Goal: Task Accomplishment & Management: Use online tool/utility

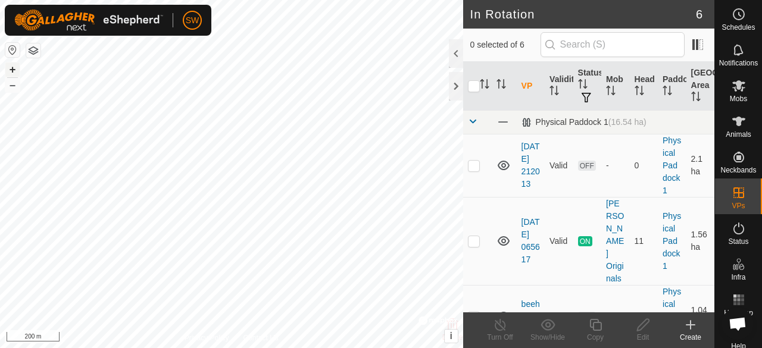
click at [5, 70] on button "+" at bounding box center [12, 70] width 14 height 14
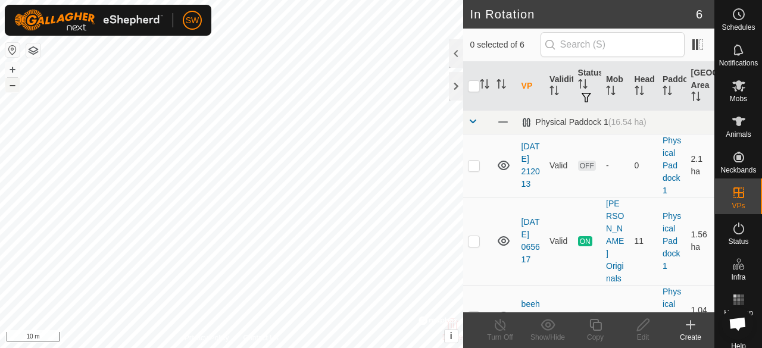
click at [5, 83] on button "–" at bounding box center [12, 85] width 14 height 14
click at [693, 330] on icon at bounding box center [691, 325] width 14 height 14
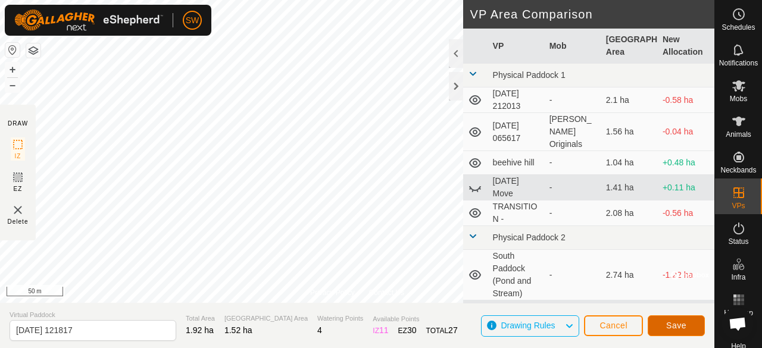
click at [667, 323] on span "Save" at bounding box center [676, 326] width 20 height 10
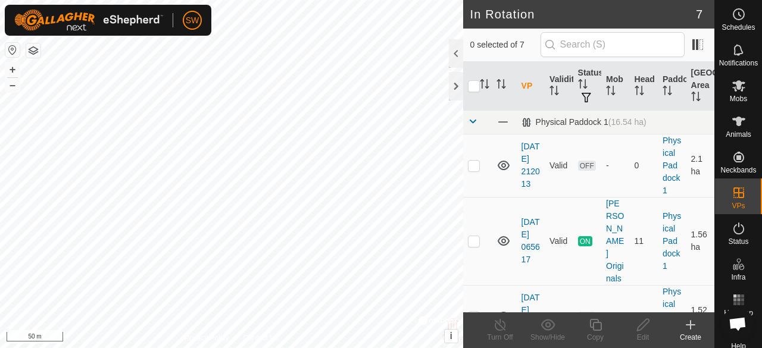
checkbox input "true"
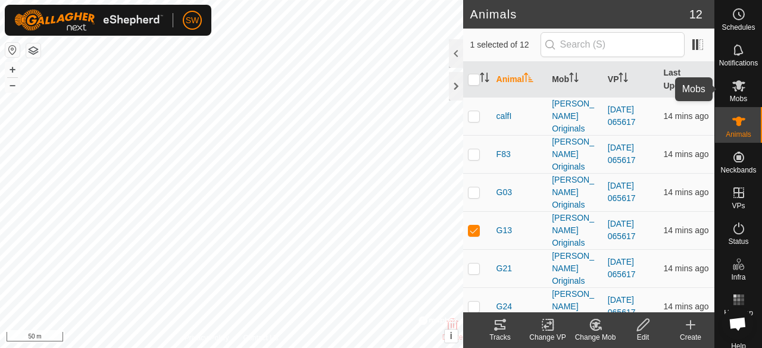
click at [732, 85] on icon at bounding box center [738, 85] width 13 height 11
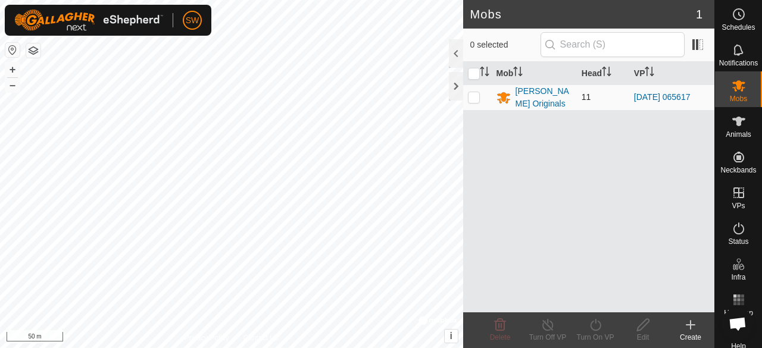
click at [474, 102] on td at bounding box center [477, 98] width 29 height 26
checkbox input "true"
click at [593, 326] on icon at bounding box center [595, 325] width 15 height 14
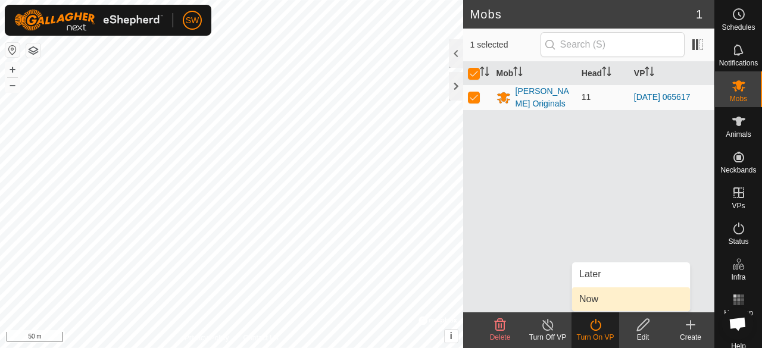
click at [593, 296] on link "Now" at bounding box center [631, 300] width 118 height 24
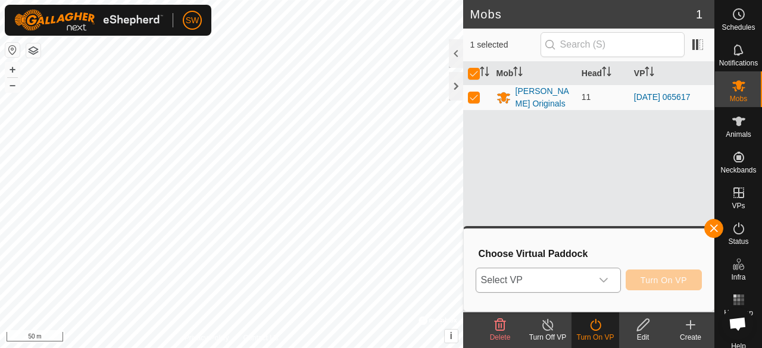
click at [603, 282] on icon "dropdown trigger" at bounding box center [604, 281] width 10 height 10
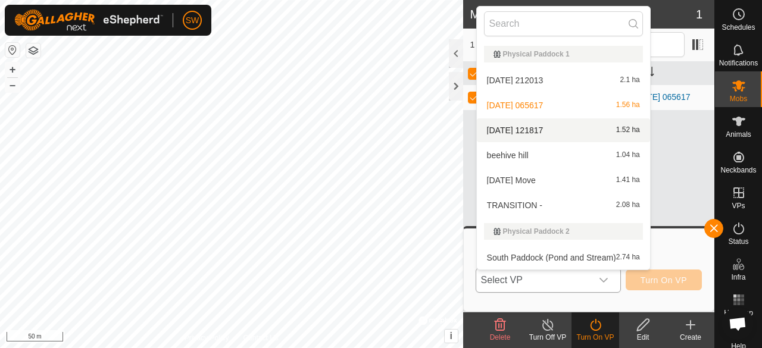
click at [526, 135] on li "[DATE] 121817 1.52 ha" at bounding box center [563, 130] width 173 height 24
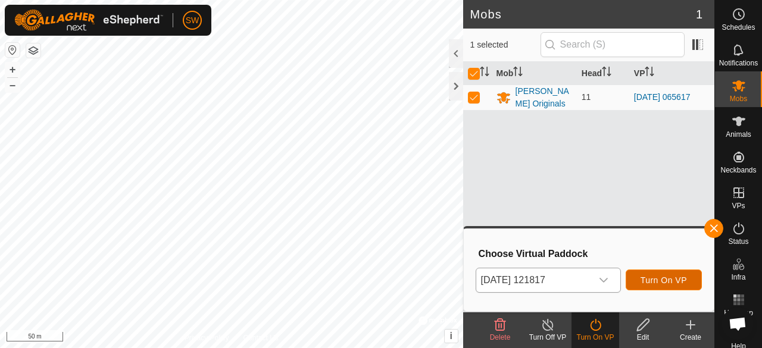
click at [673, 283] on span "Turn On VP" at bounding box center [664, 281] width 46 height 10
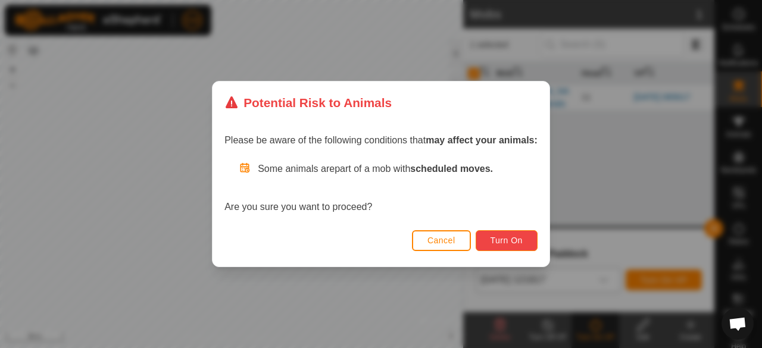
click at [498, 243] on span "Turn On" at bounding box center [507, 241] width 32 height 10
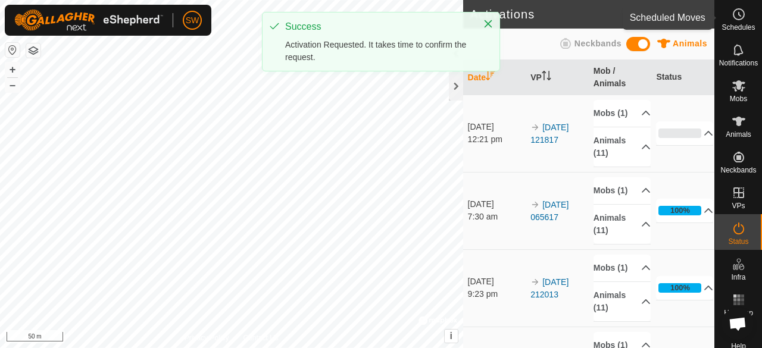
click at [736, 20] on circle at bounding box center [739, 14] width 11 height 11
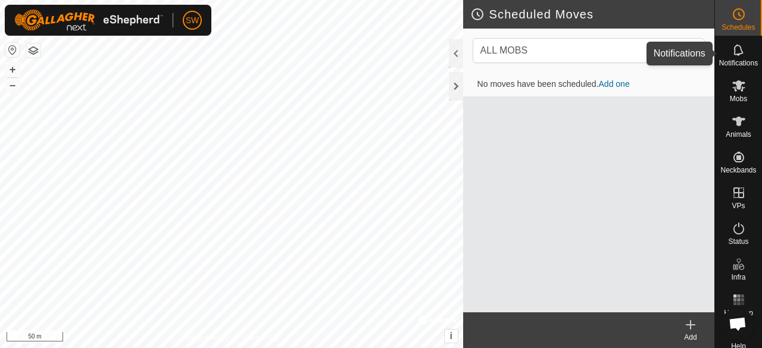
click at [730, 57] on es-notification-svg-icon at bounding box center [738, 49] width 21 height 19
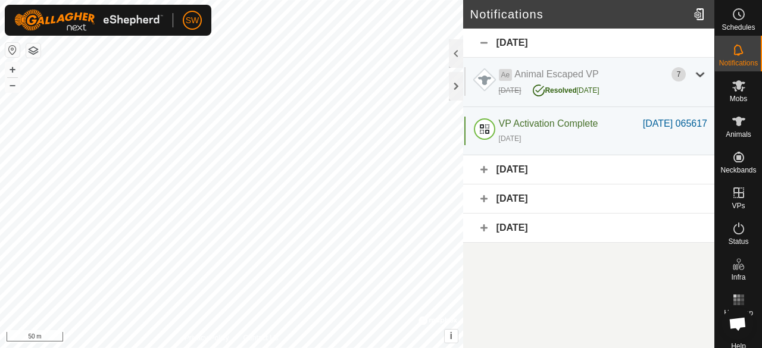
click at [483, 40] on div "[DATE]" at bounding box center [588, 43] width 251 height 29
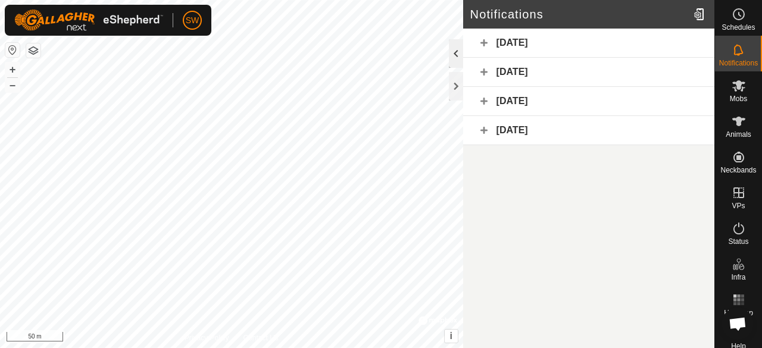
click at [451, 49] on div at bounding box center [456, 53] width 14 height 29
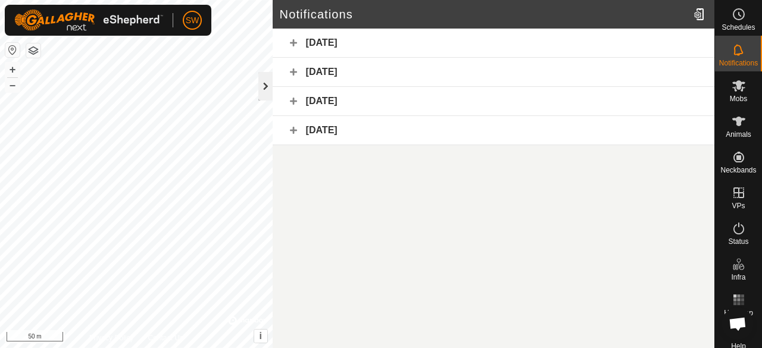
click at [265, 82] on div at bounding box center [265, 86] width 14 height 29
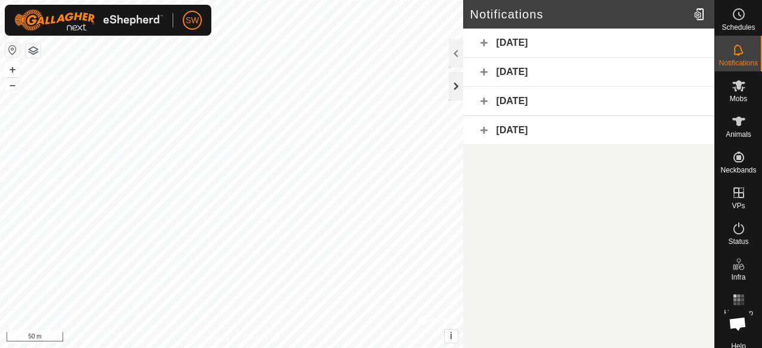
click at [461, 84] on div at bounding box center [456, 86] width 14 height 29
